Goal: Information Seeking & Learning: Learn about a topic

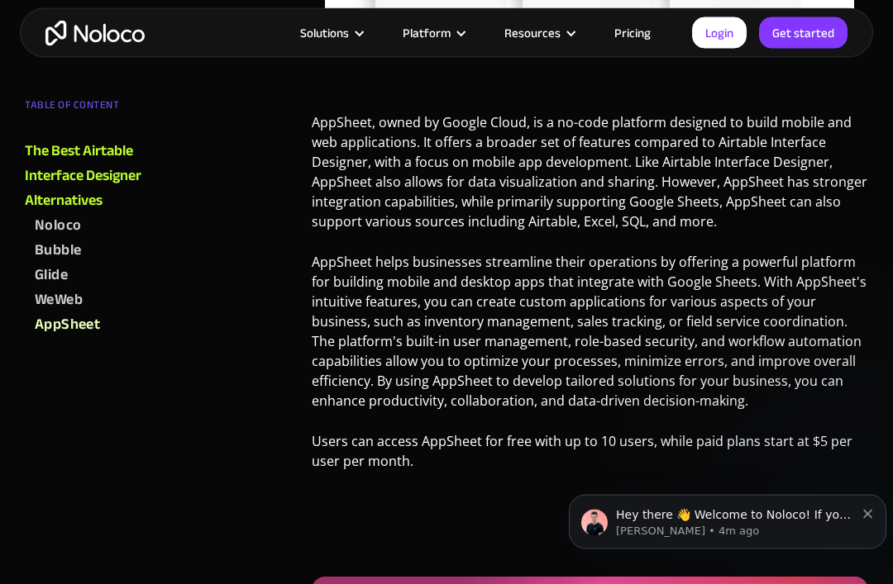
scroll to position [5333, 0]
click at [870, 516] on icon "Dismiss notification" at bounding box center [867, 514] width 9 height 9
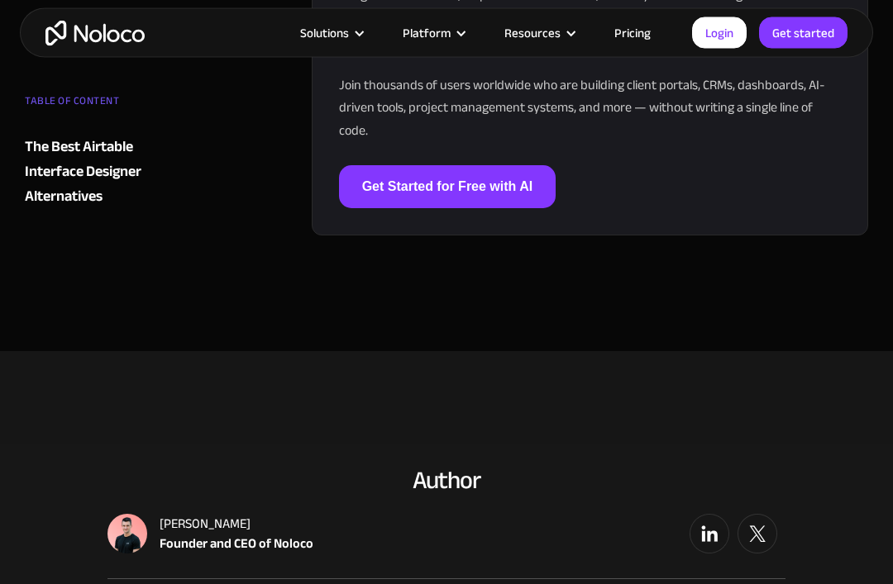
scroll to position [6484, 0]
click at [634, 31] on link "Pricing" at bounding box center [632, 32] width 78 height 21
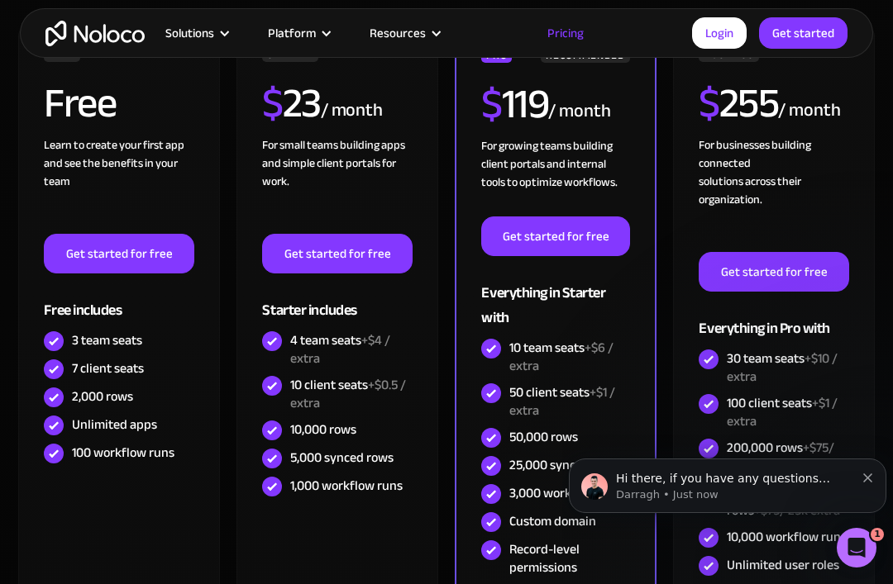
click at [866, 475] on icon "Dismiss notification" at bounding box center [867, 478] width 9 height 9
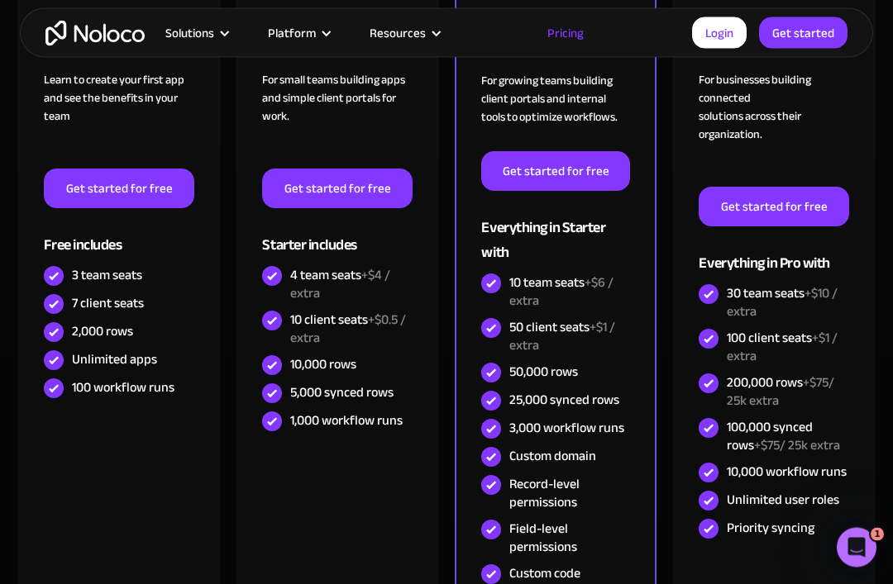
scroll to position [551, 0]
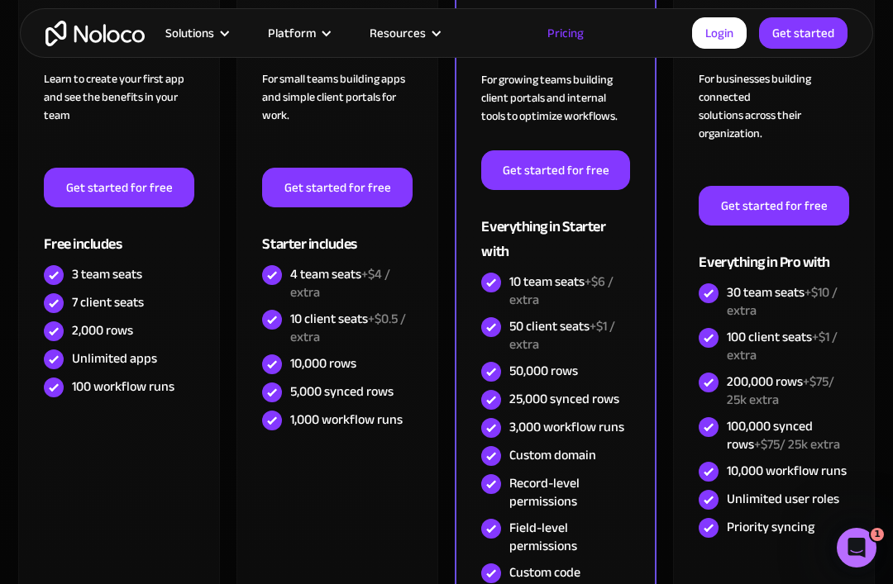
click at [96, 300] on div "7 client seats" at bounding box center [108, 302] width 72 height 18
click at [121, 298] on div "7 client seats" at bounding box center [108, 302] width 72 height 18
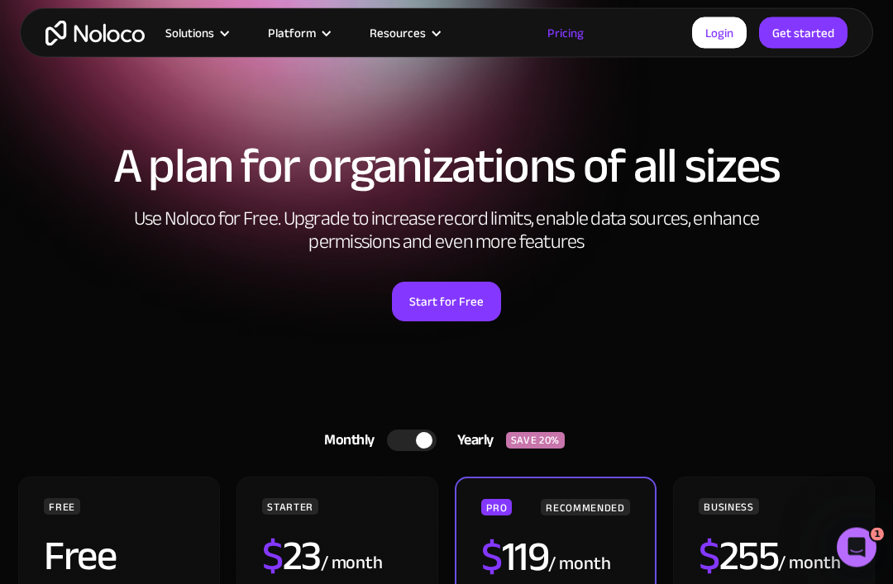
scroll to position [0, 0]
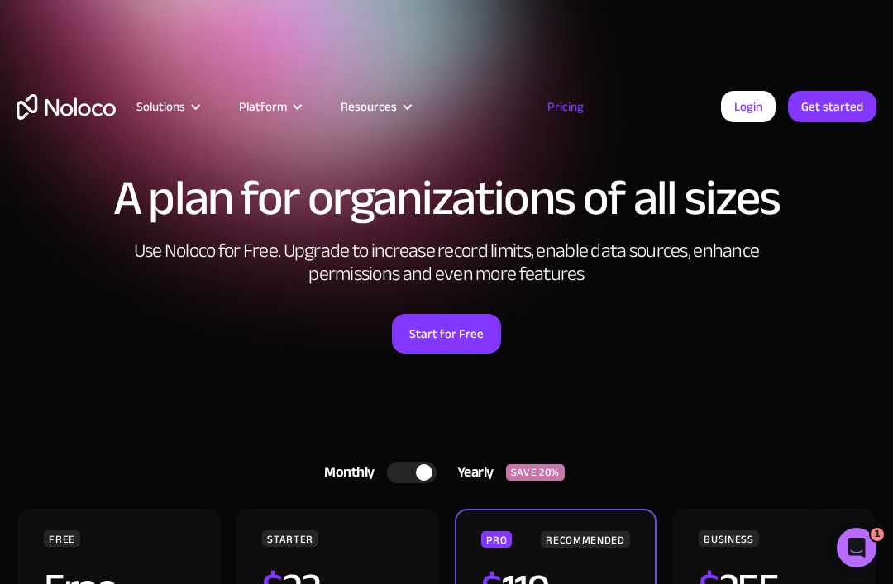
click at [98, 102] on img "home" at bounding box center [66, 107] width 99 height 26
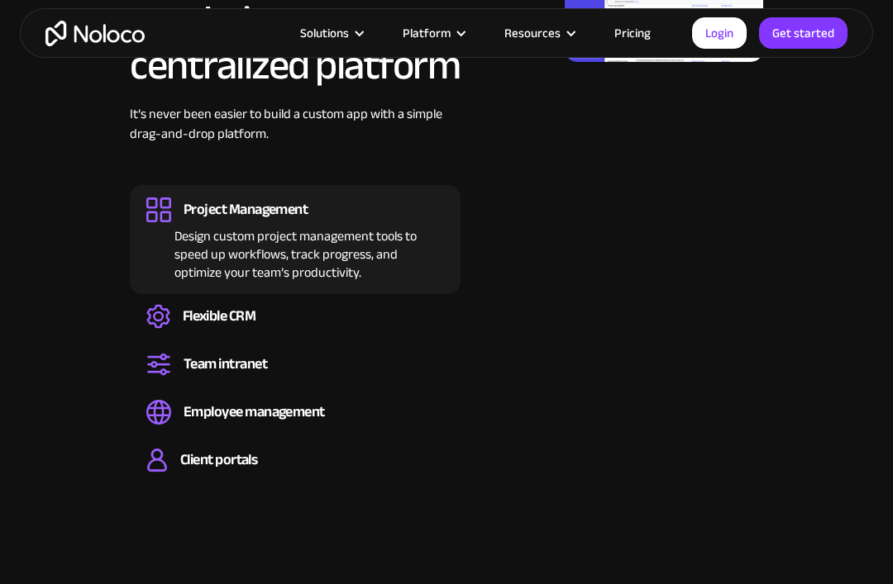
scroll to position [1637, 0]
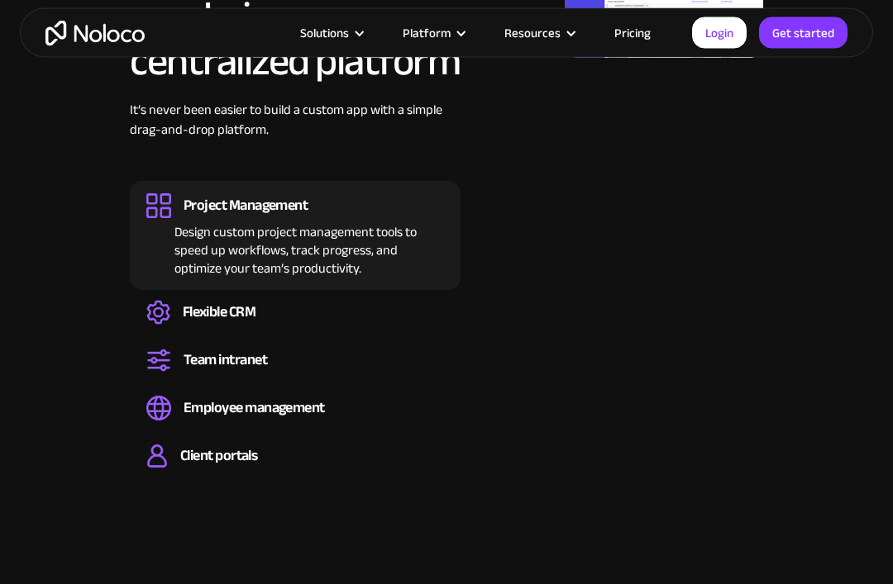
click at [252, 304] on div "Flexible CRM" at bounding box center [220, 313] width 74 height 18
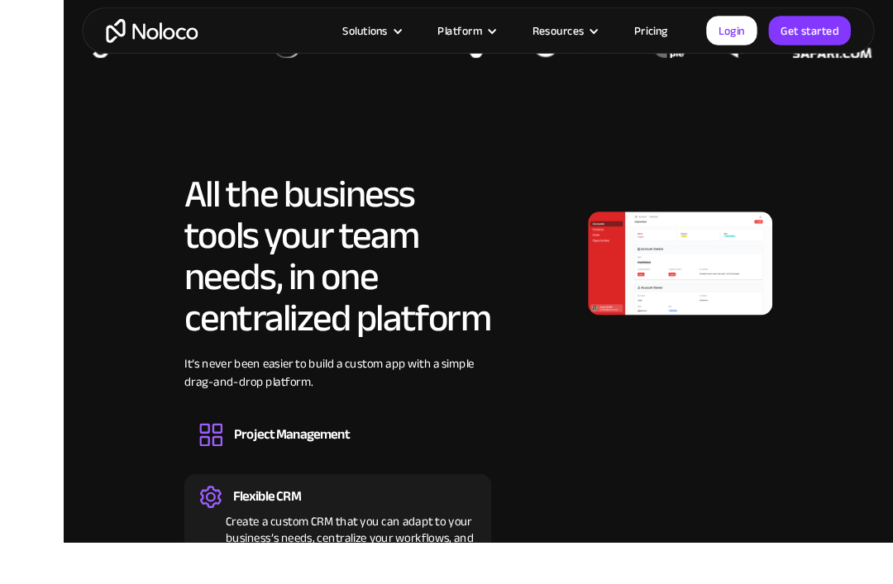
scroll to position [1357, 0]
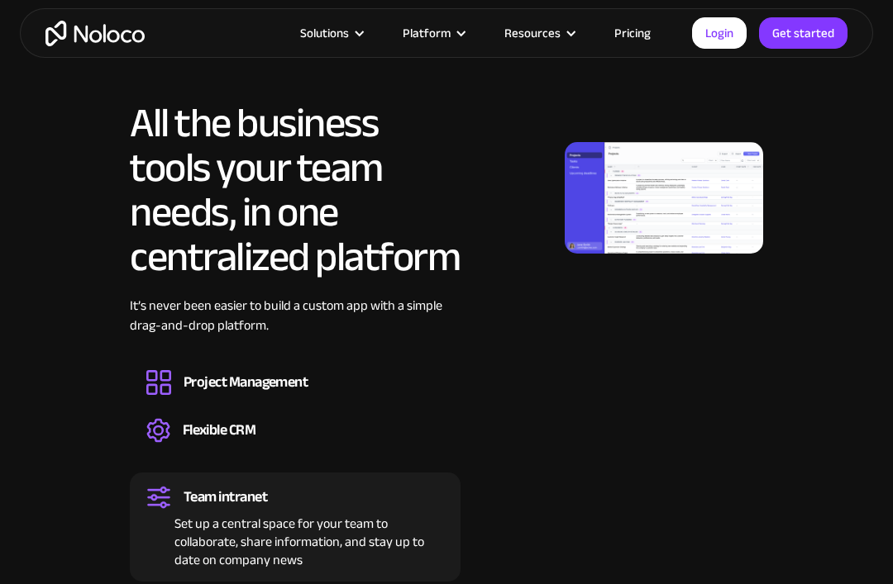
scroll to position [1455, 0]
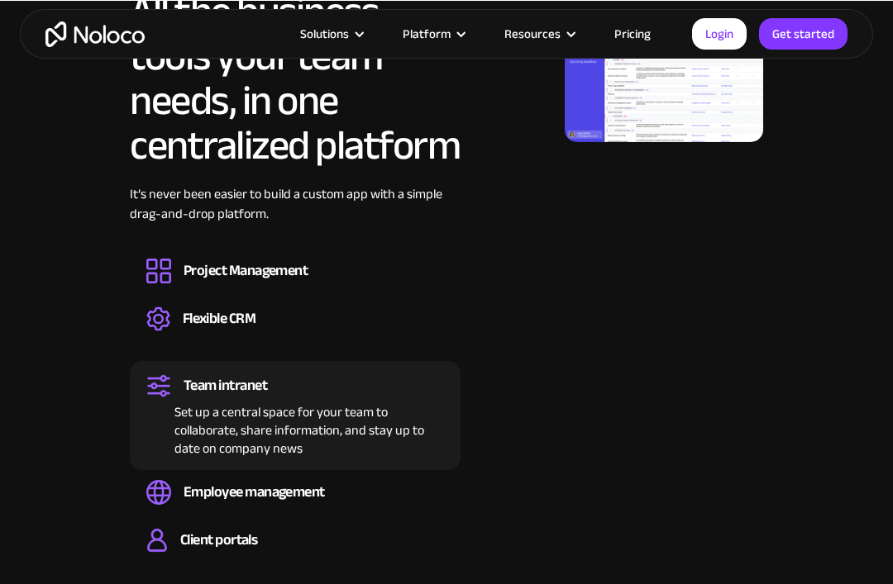
click at [279, 271] on div "Project Management" at bounding box center [245, 270] width 124 height 18
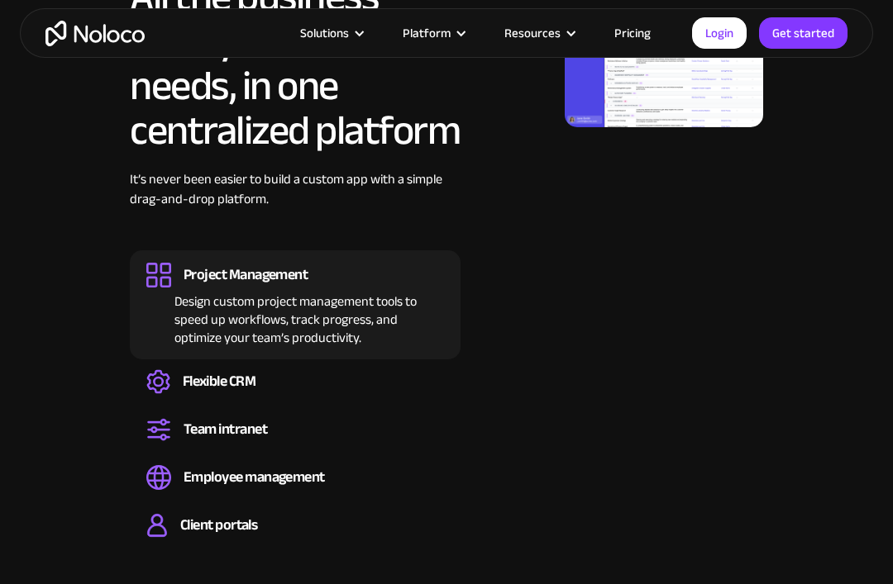
scroll to position [1570, 0]
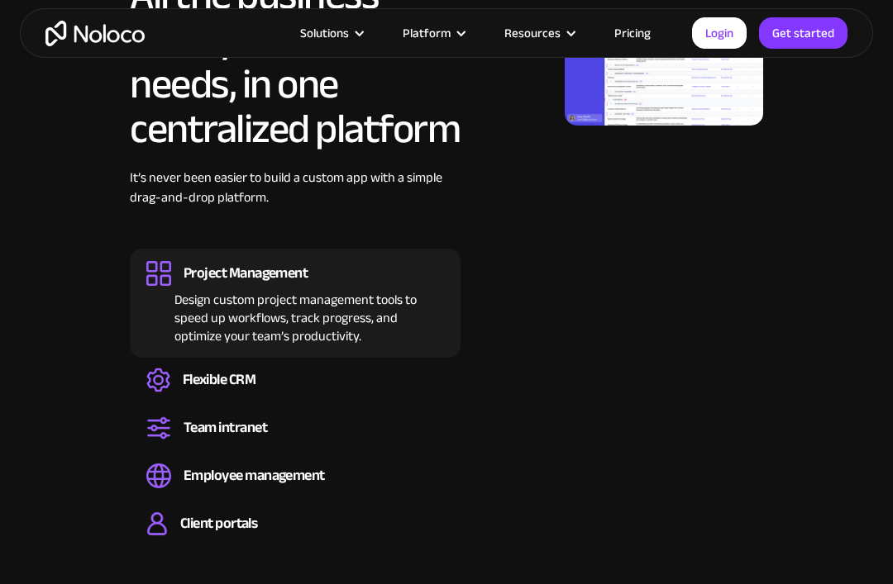
click at [302, 479] on div "Employee management" at bounding box center [253, 476] width 141 height 18
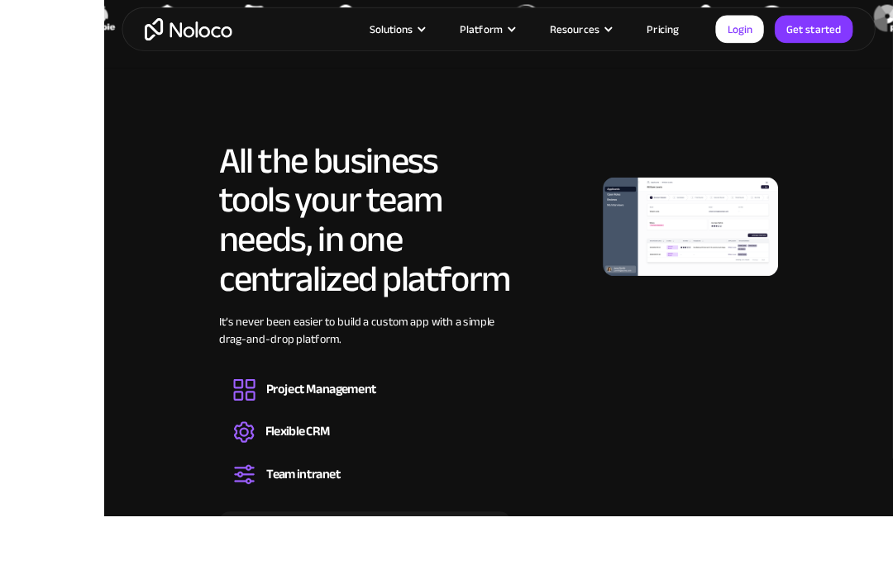
scroll to position [1382, 0]
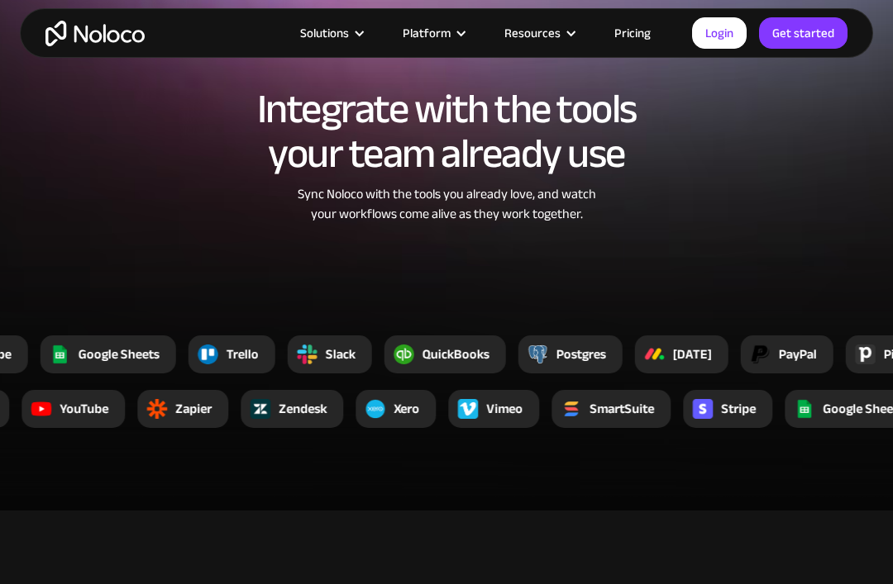
scroll to position [3002, 0]
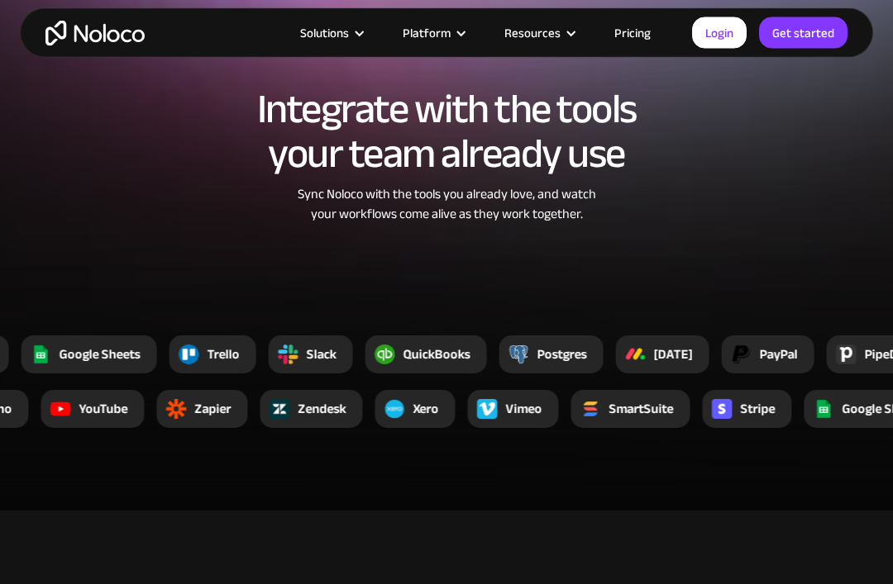
click at [212, 359] on div "Trello" at bounding box center [223, 355] width 32 height 20
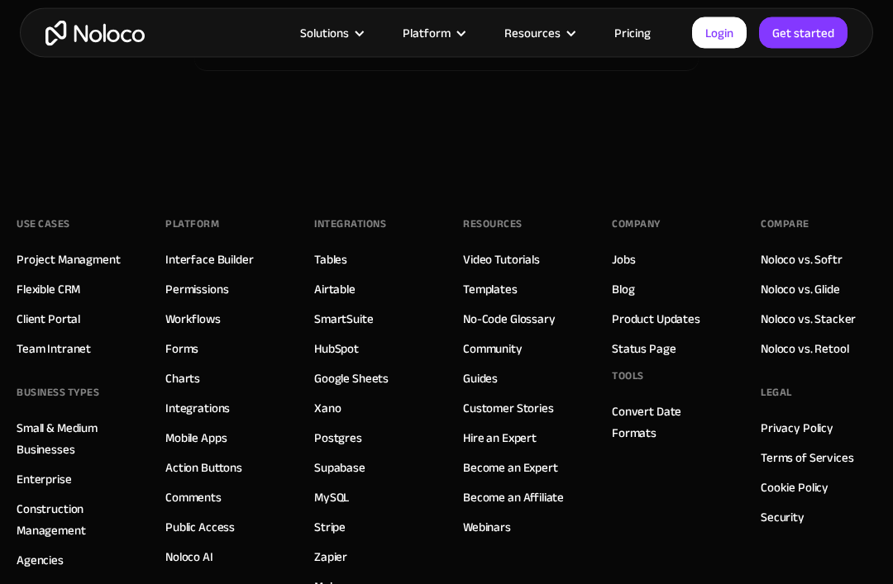
scroll to position [9337, 0]
click at [93, 251] on link "Project Managment" at bounding box center [68, 259] width 103 height 21
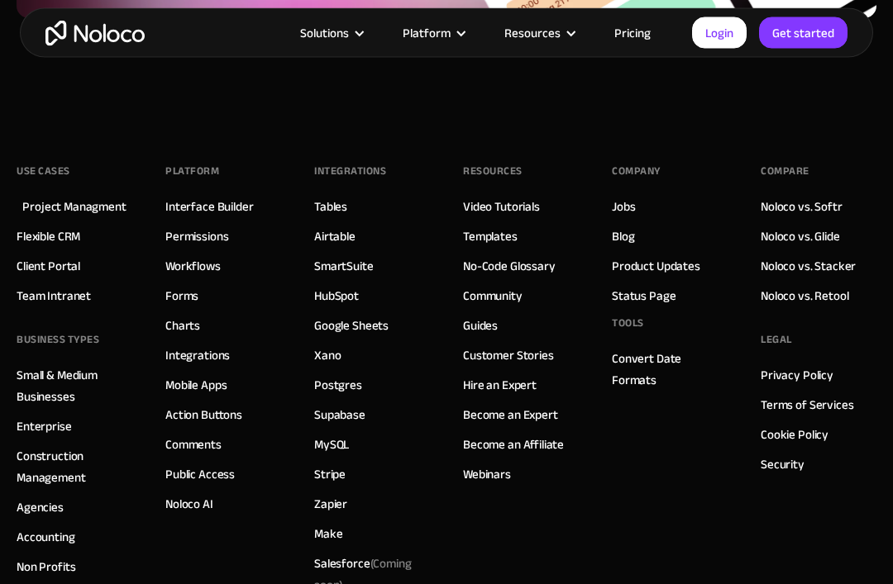
scroll to position [7500, 0]
click at [74, 265] on link "Client Portal" at bounding box center [49, 265] width 64 height 21
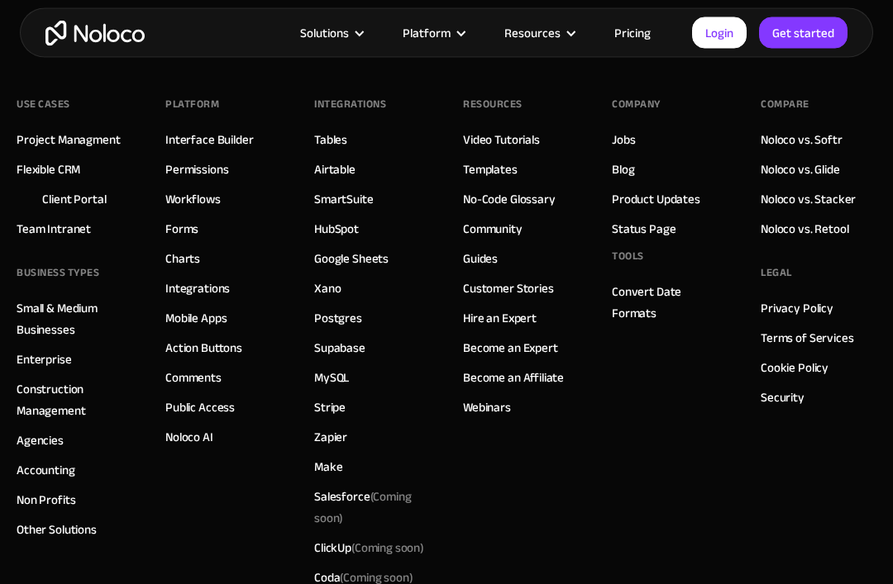
scroll to position [9045, 0]
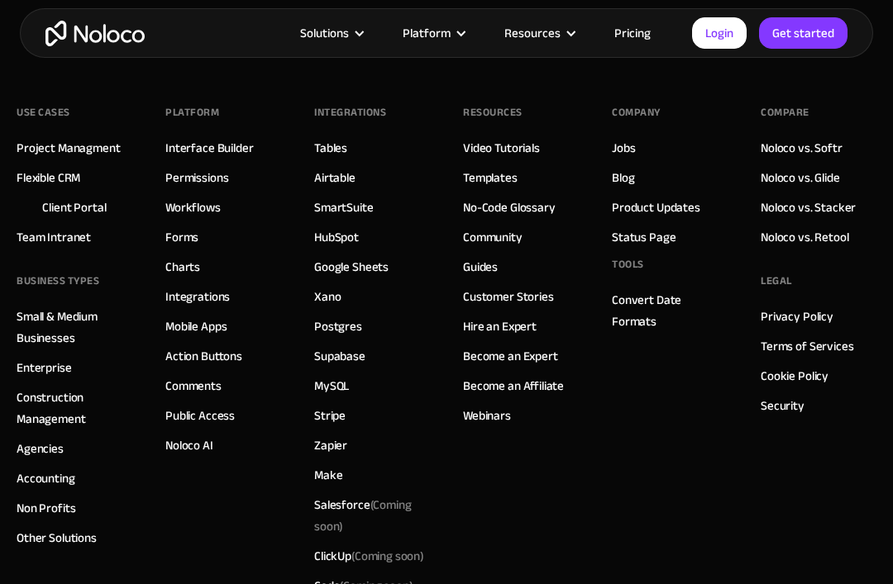
click at [62, 178] on link "Flexible CRM" at bounding box center [49, 177] width 64 height 21
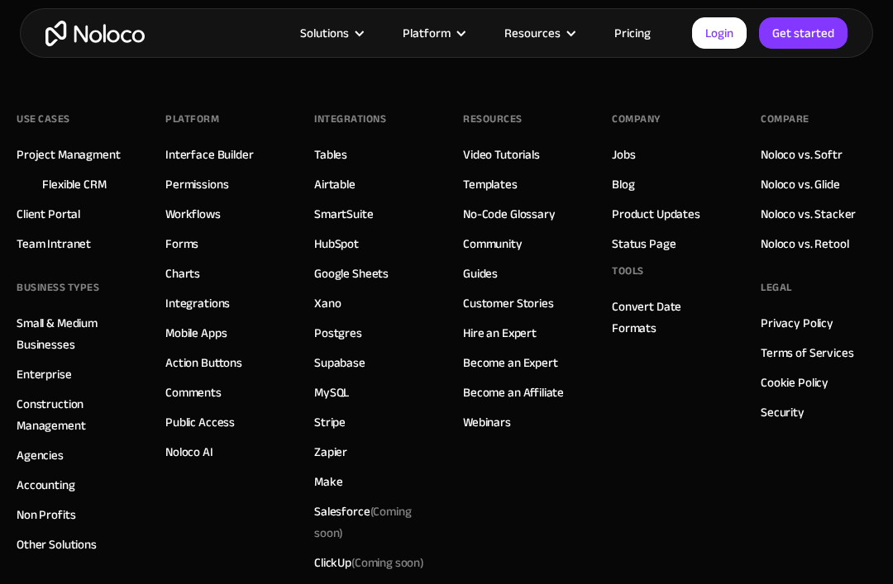
scroll to position [7054, 0]
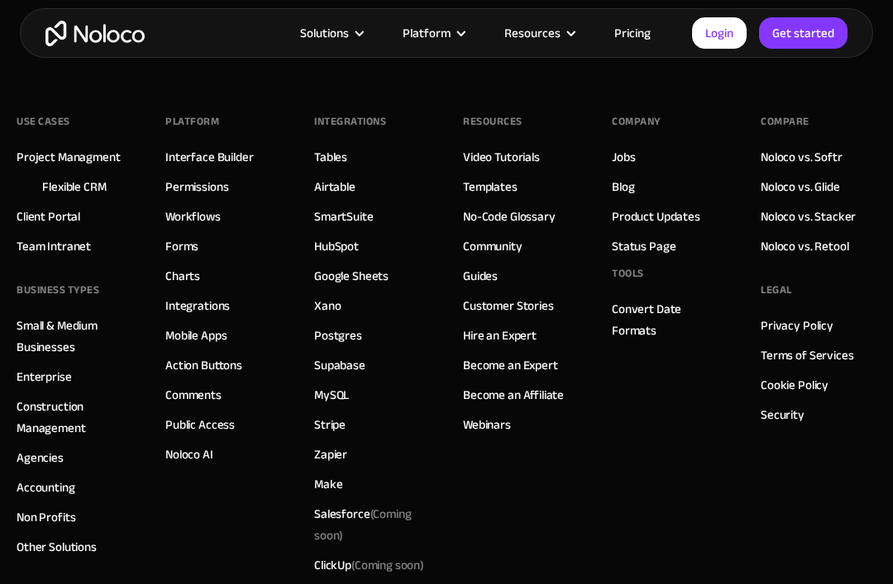
click at [240, 154] on link "Interface Builder" at bounding box center [209, 156] width 88 height 21
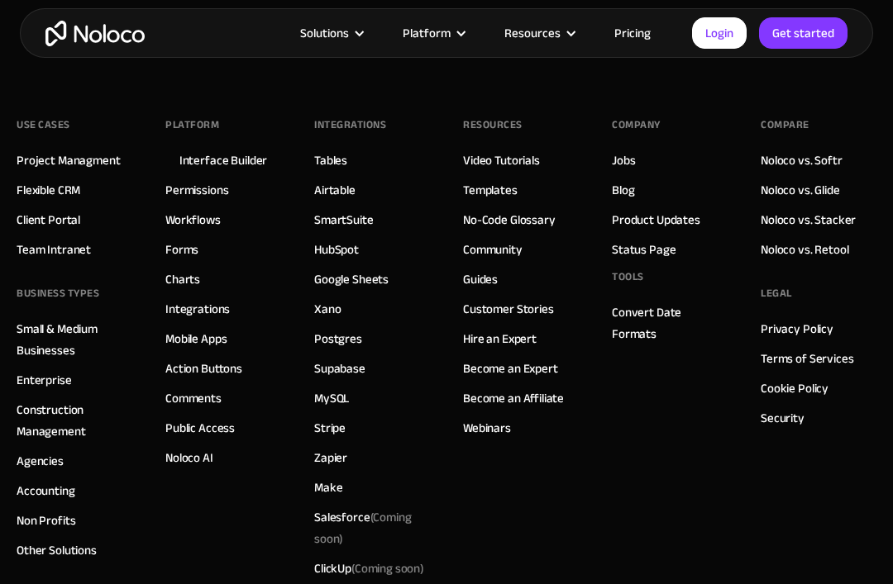
click at [193, 244] on link "Forms" at bounding box center [181, 249] width 33 height 21
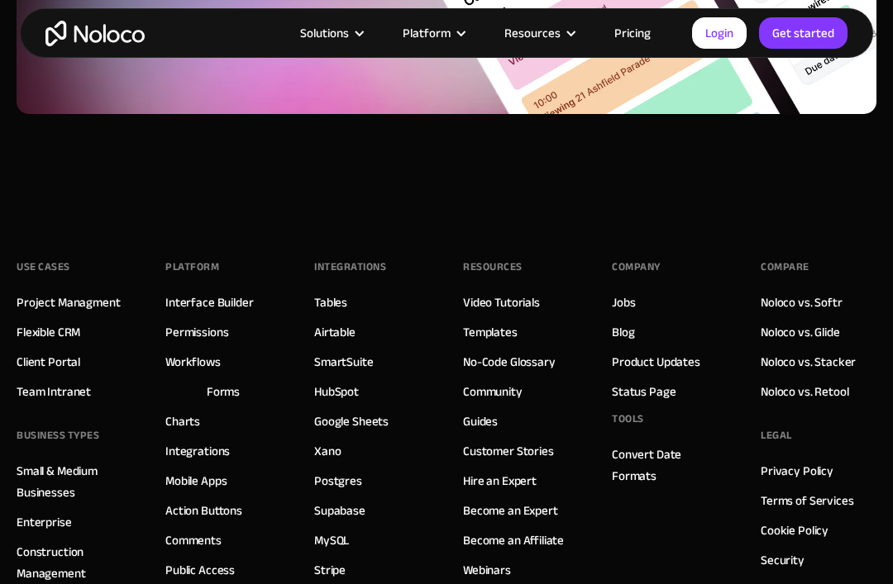
scroll to position [6348, 0]
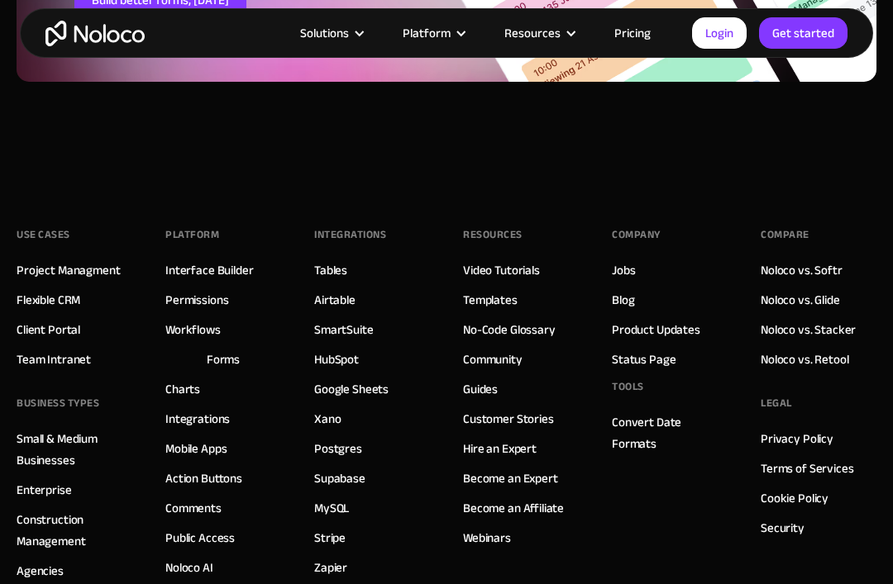
click at [193, 388] on link "Charts" at bounding box center [182, 389] width 35 height 21
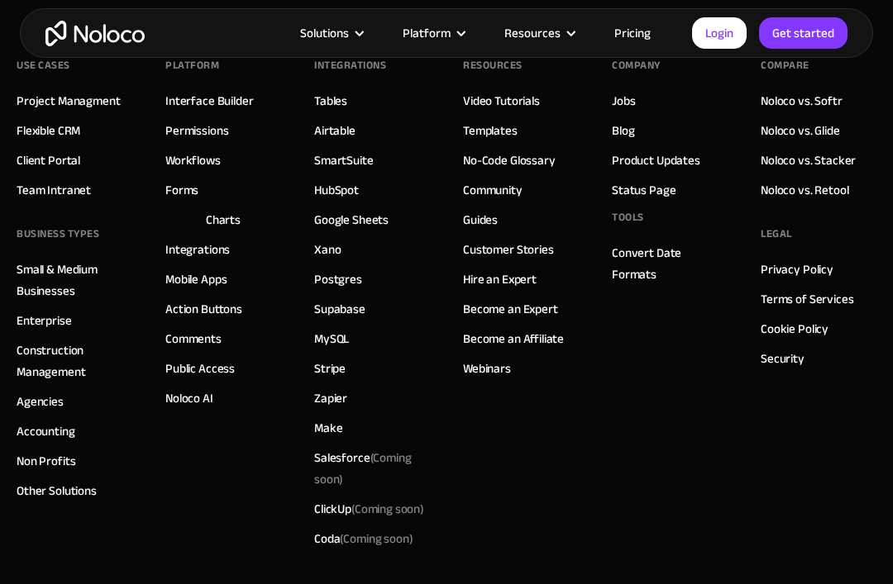
scroll to position [5905, 0]
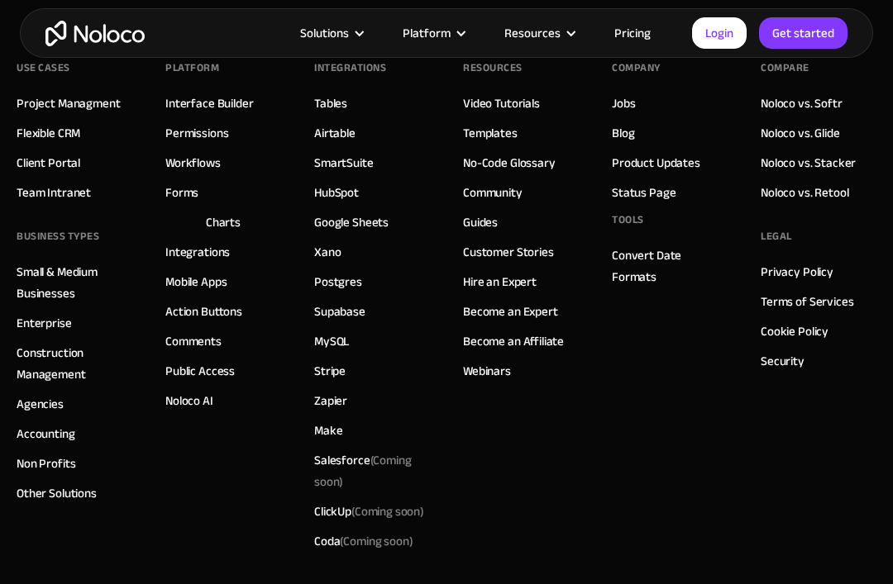
click at [232, 304] on link "Action Buttons" at bounding box center [203, 311] width 77 height 21
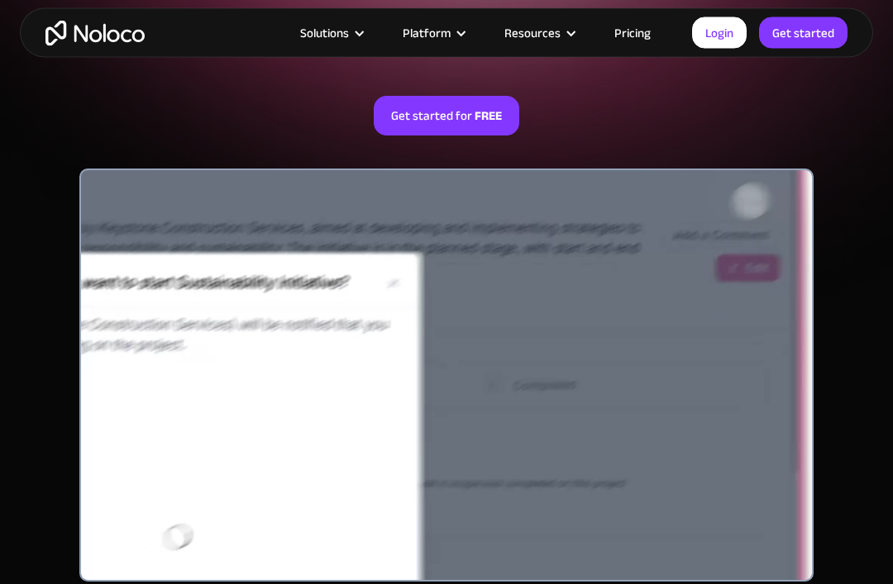
scroll to position [354, 0]
